Goal: Information Seeking & Learning: Learn about a topic

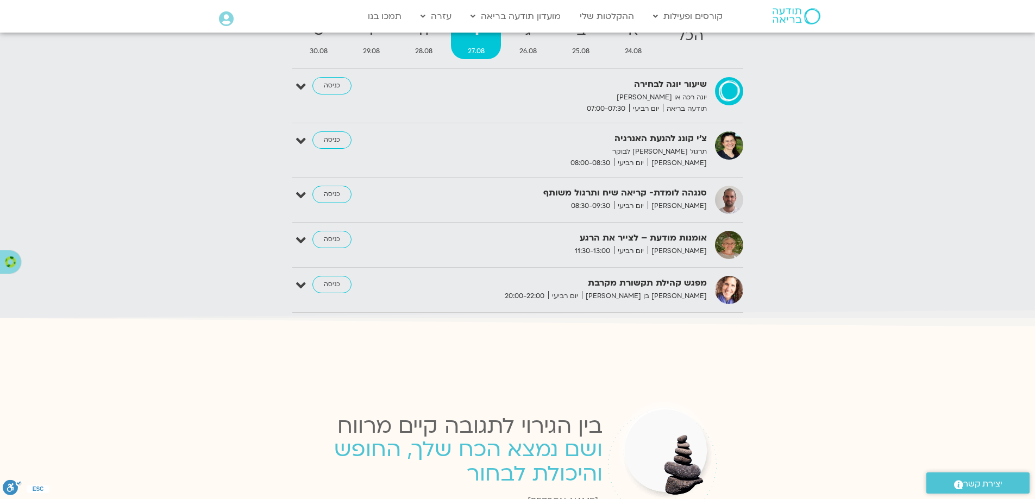
scroll to position [1267, 0]
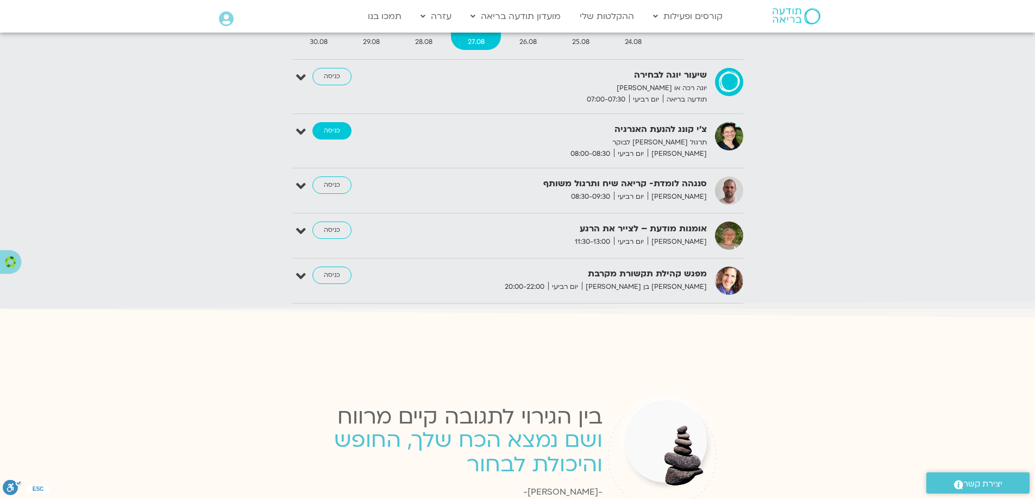
click at [337, 140] on link "כניסה" at bounding box center [331, 130] width 39 height 17
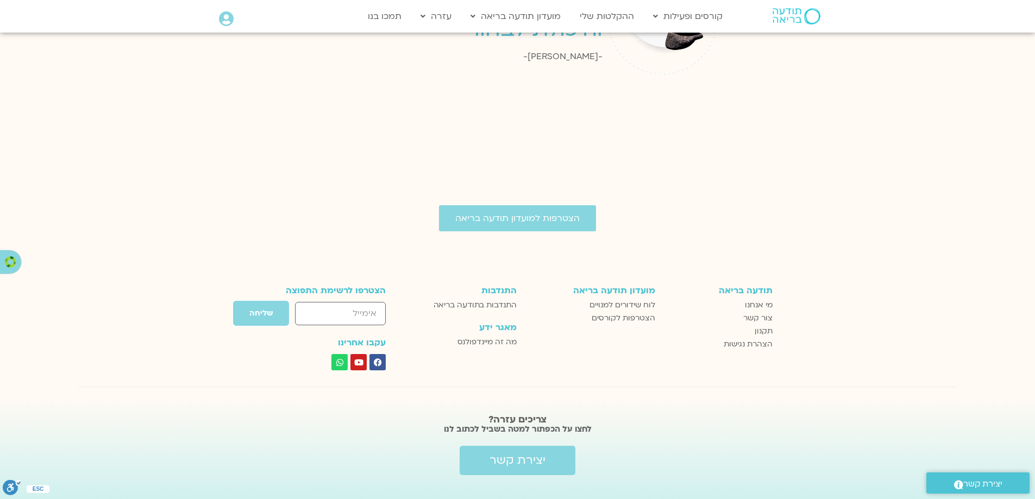
scroll to position [1751, 0]
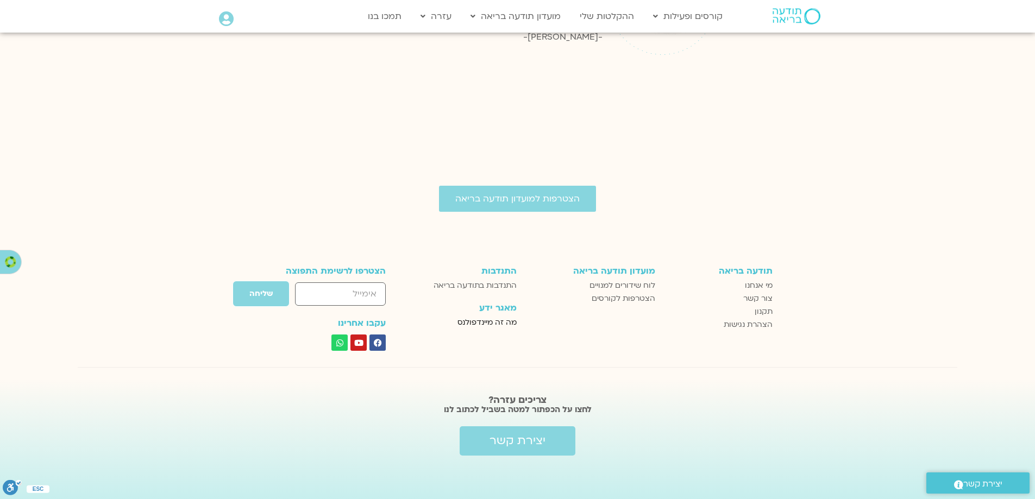
click at [502, 324] on span "מה זה מיינדפולנס" at bounding box center [486, 322] width 59 height 13
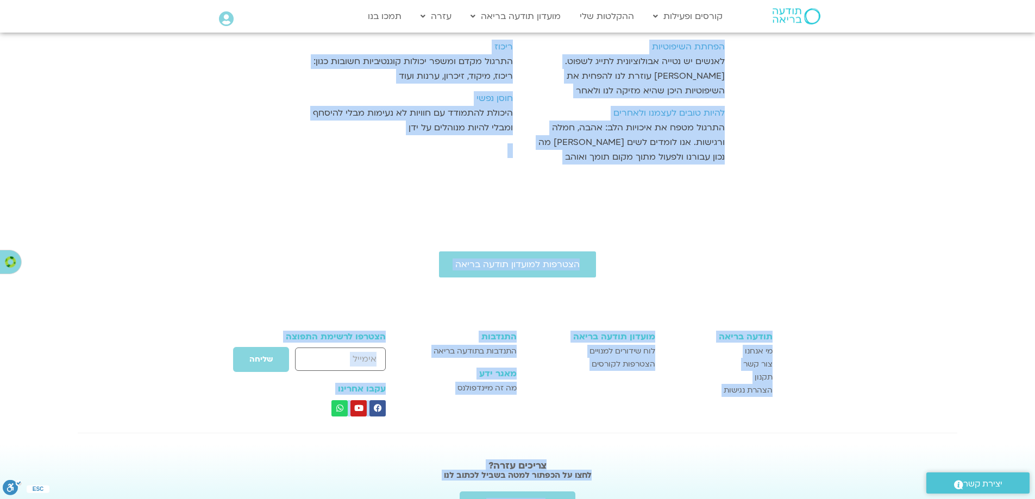
scroll to position [1494, 0]
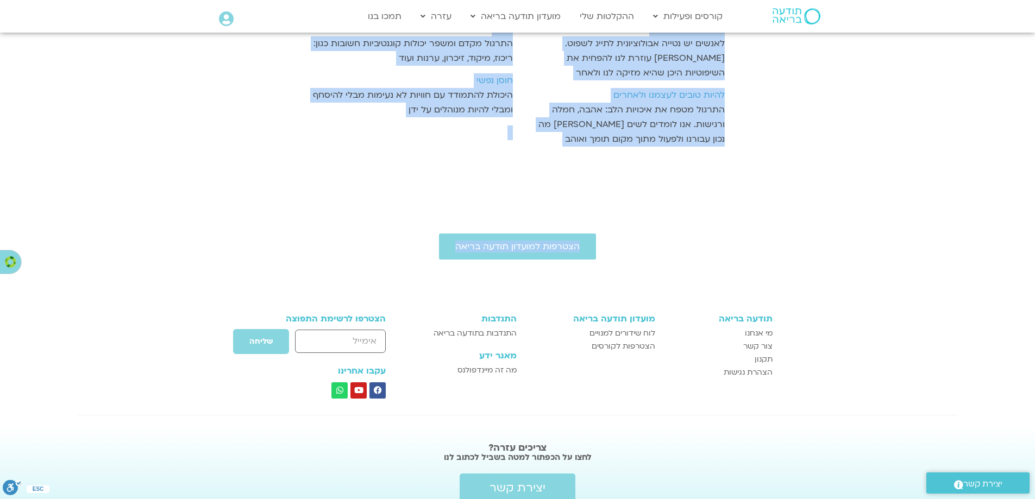
drag, startPoint x: 628, startPoint y: 77, endPoint x: 406, endPoint y: 153, distance: 234.3
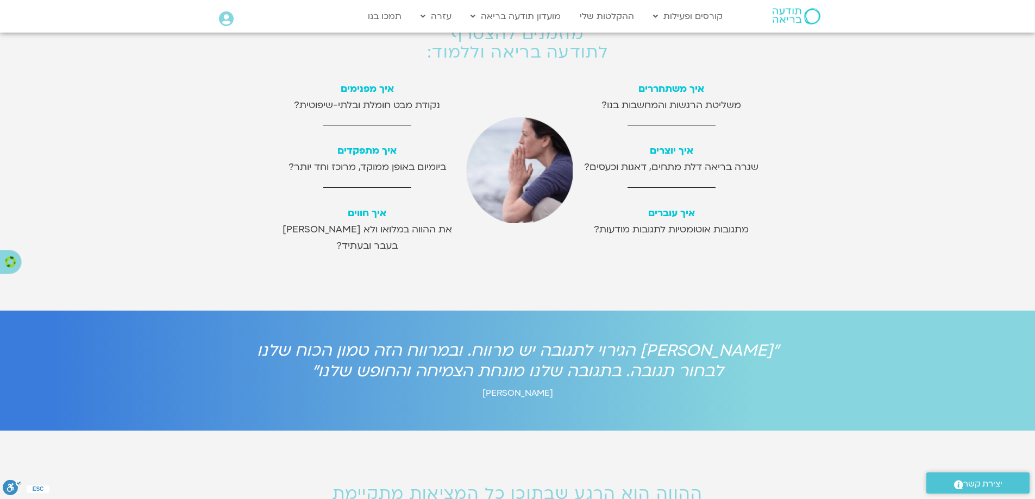
scroll to position [46, 0]
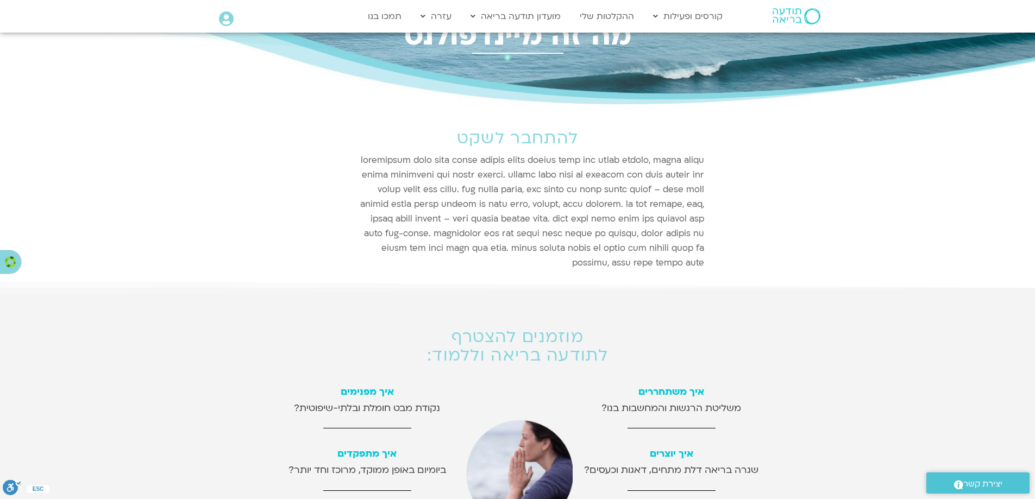
drag, startPoint x: 577, startPoint y: 134, endPoint x: 491, endPoint y: 268, distance: 159.6
click at [491, 268] on div "להתחבר לשקט" at bounding box center [517, 190] width 397 height 172
copy div "להתחבר לשקט מיינדפולנס הינה שיטה מעשית המלמדת להיות נוכחים ברגע בלי להיות מוצפי…"
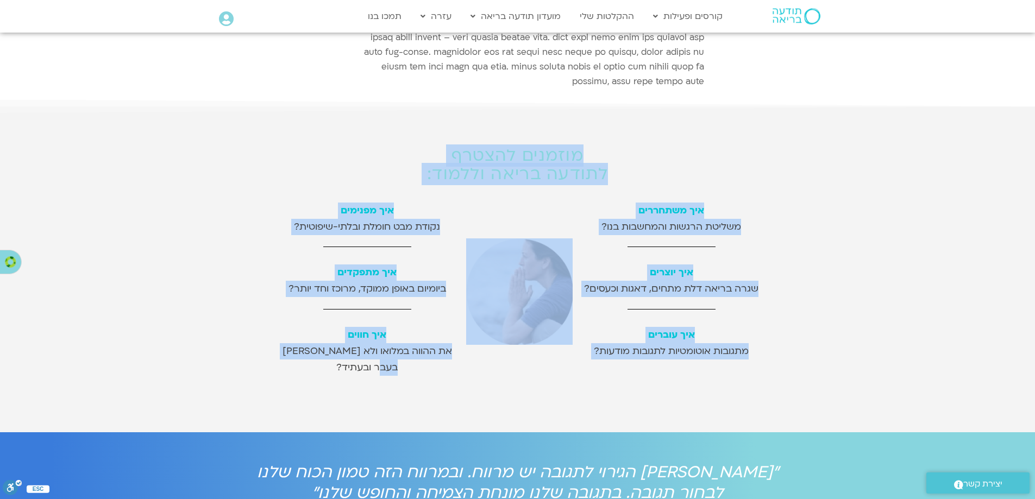
drag, startPoint x: 582, startPoint y: 152, endPoint x: 277, endPoint y: 349, distance: 363.4
click at [276, 349] on div "מוזמנים להצטרף לתודעה בריאה וללמוד: איך משתחררים משליטת הרגשות והמחשבות בנו? אי…" at bounding box center [517, 258] width 505 height 273
copy div "מוזמנים להצטרף לתודעה בריאה וללמוד: איך משתחררים משליטת הרגשות והמחשבות בנו? אי…"
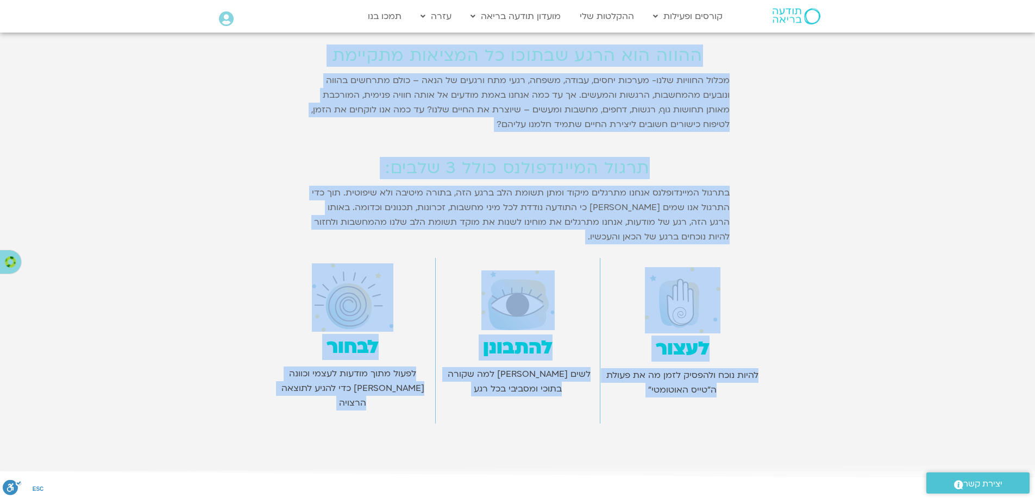
scroll to position [835, 0]
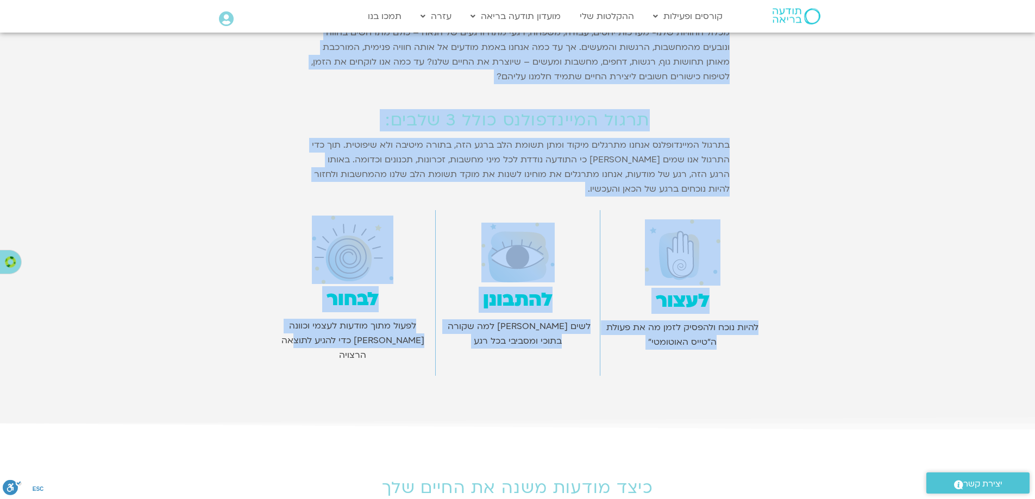
drag, startPoint x: 696, startPoint y: 238, endPoint x: 288, endPoint y: 335, distance: 418.7
click at [288, 335] on div "ההווה הוא הרגע שבתוכו כל המציאות מתקיימת מכלול החוויות שלנו- מערכות יחסים, עבוד…" at bounding box center [517, 187] width 505 height 388
copy div "ההווה הוא הרגע שבתוכו כל המציאות מתקיימת מכלול החוויות שלנו- מערכות יחסים, עבוד…"
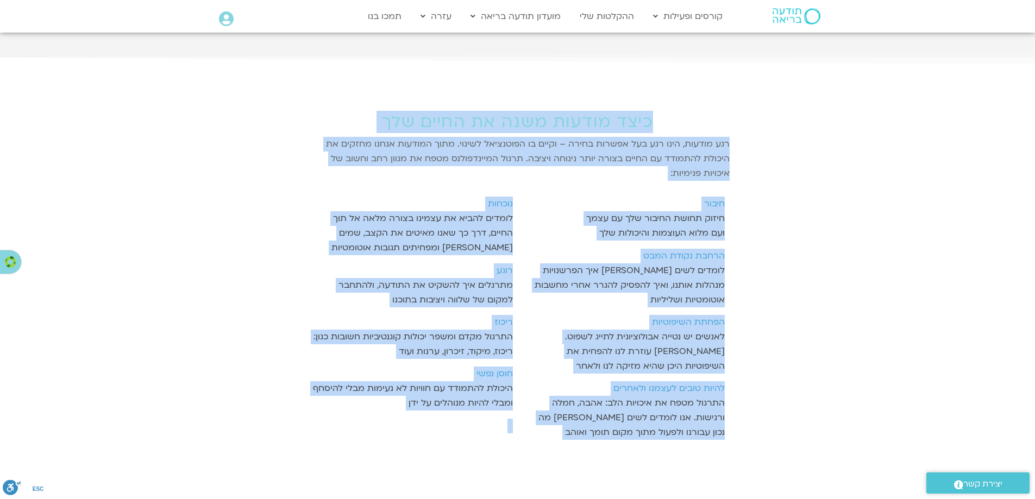
scroll to position [1399, 0]
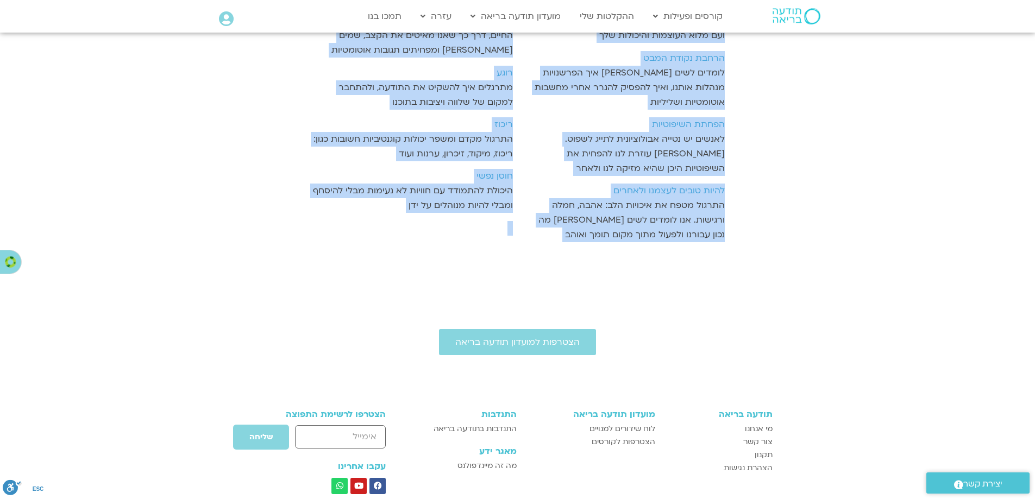
drag, startPoint x: 649, startPoint y: 277, endPoint x: 529, endPoint y: 230, distance: 128.5
copy body "כיצד מודעות משנה את החיים שלך רגע מודעות, הינו רגע בעל אפשרות בחירה – וקיים בו …"
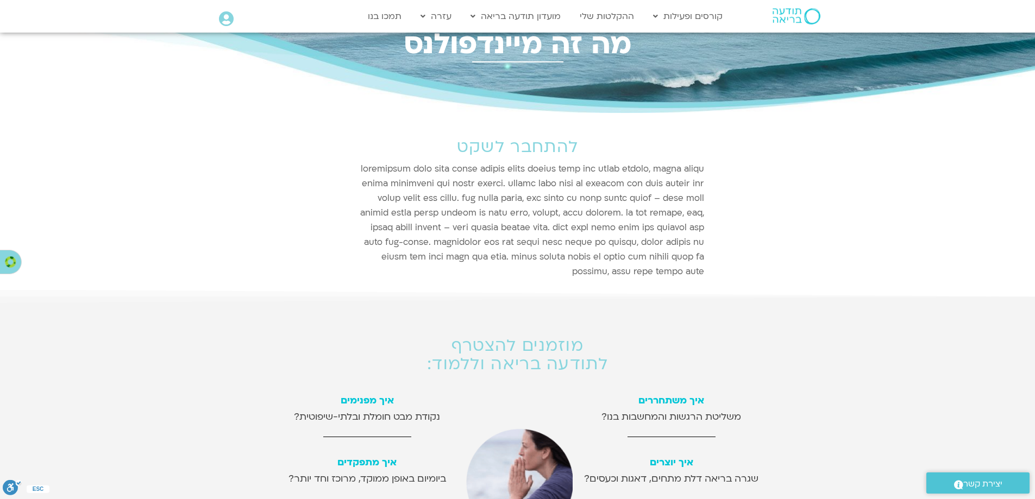
scroll to position [0, 0]
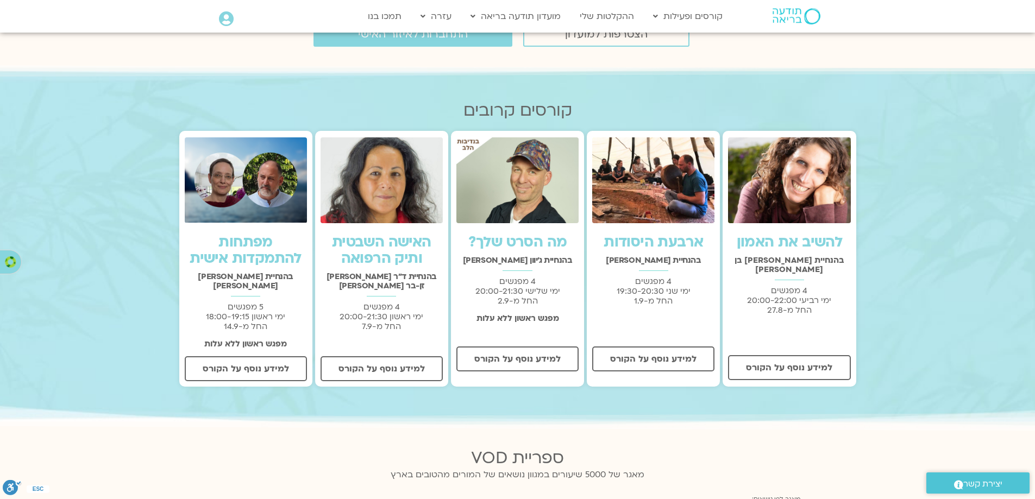
scroll to position [303, 0]
